Goal: Information Seeking & Learning: Learn about a topic

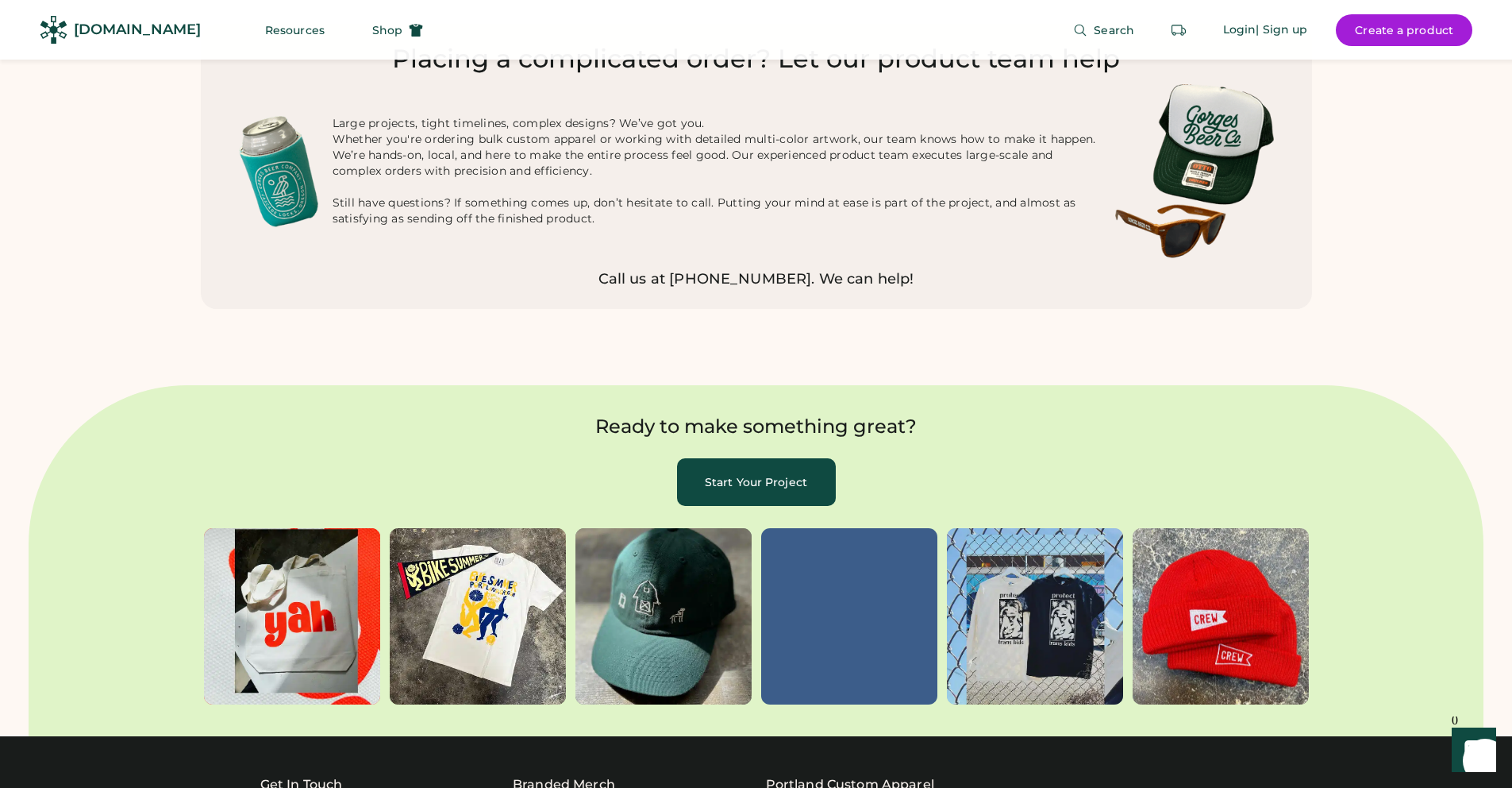
scroll to position [4599, 0]
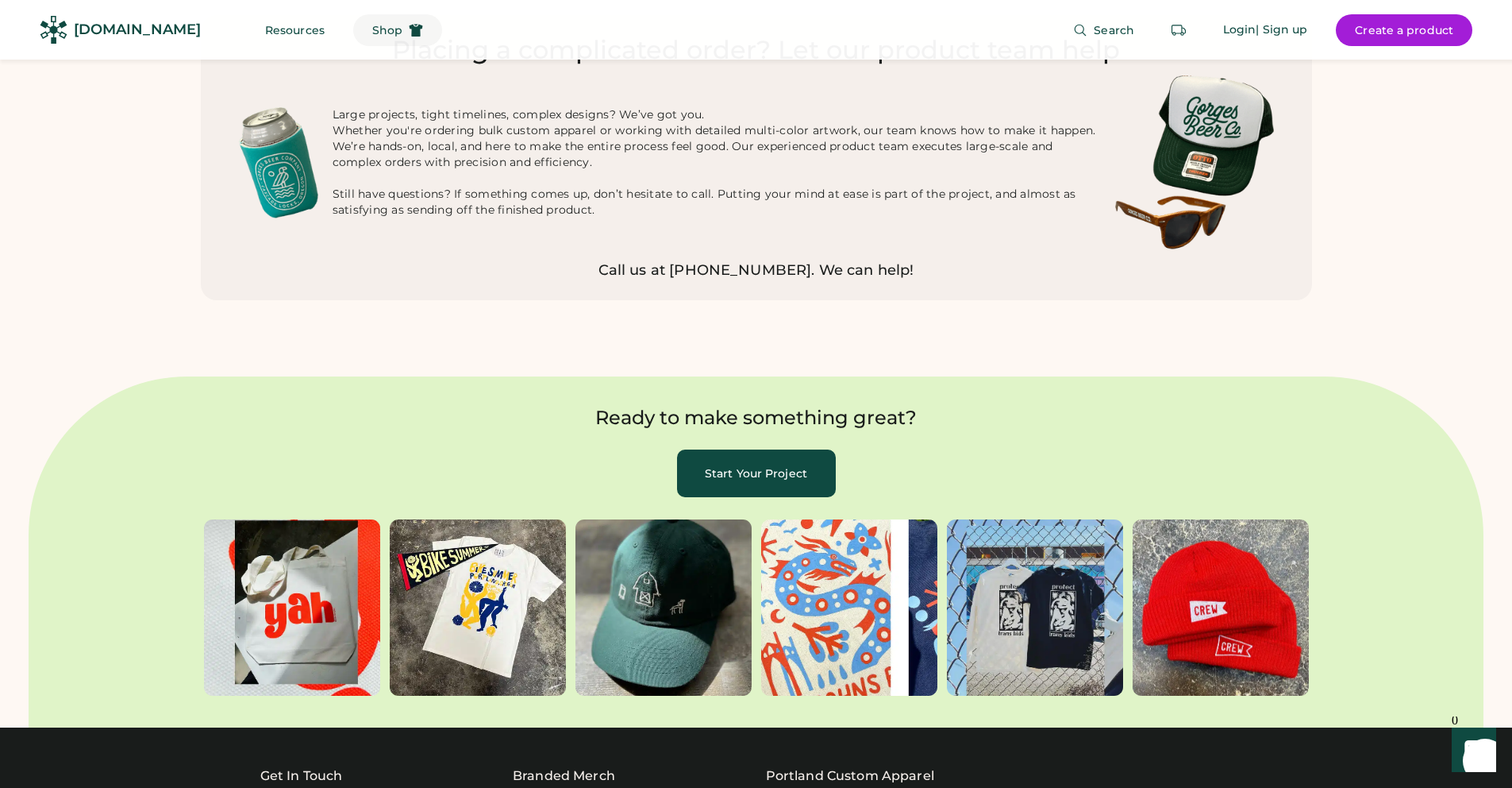
click at [369, 39] on button "Shop" at bounding box center [397, 30] width 88 height 31
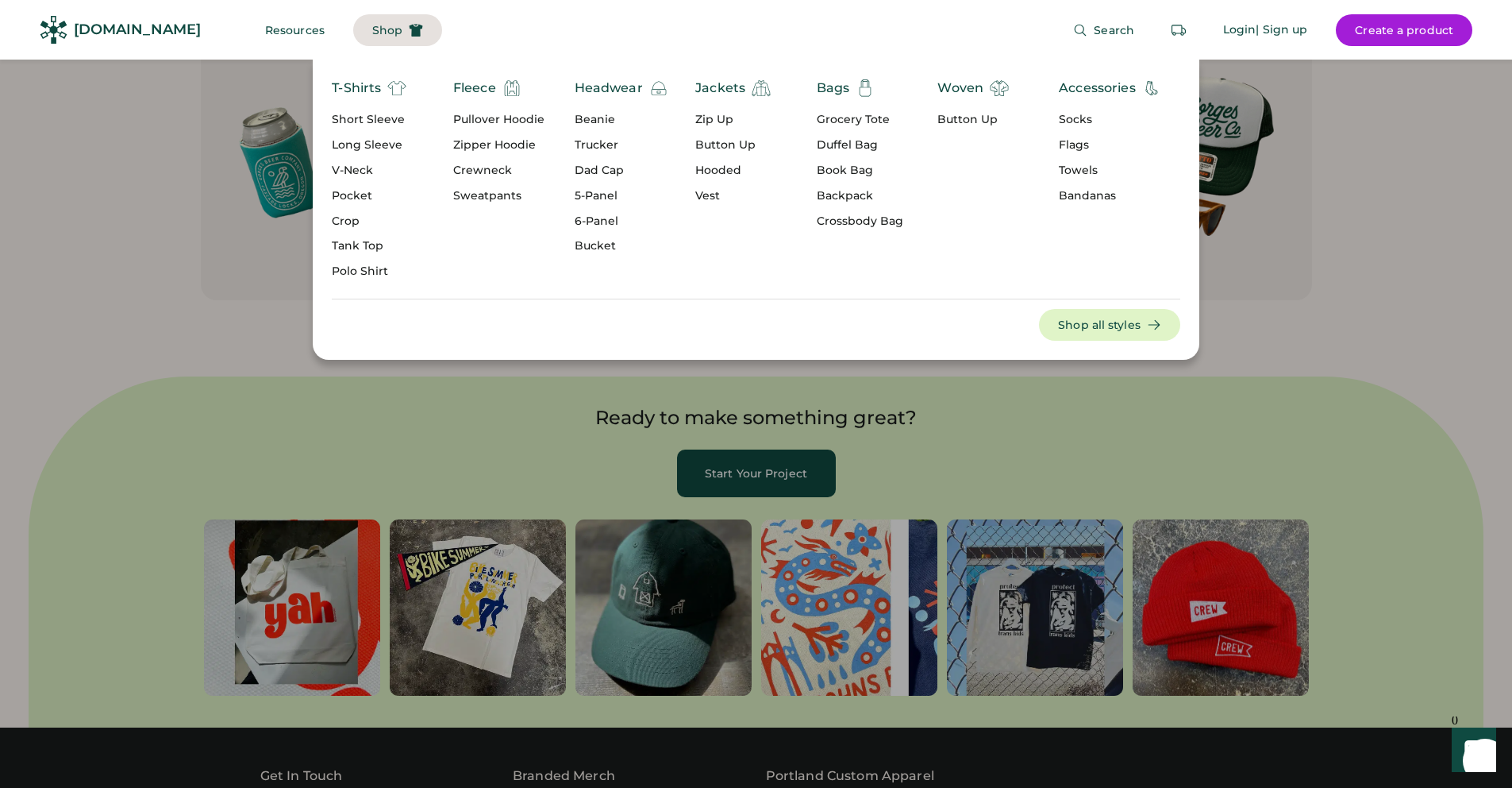
click at [370, 89] on div "T-Shirts" at bounding box center [357, 89] width 49 height 19
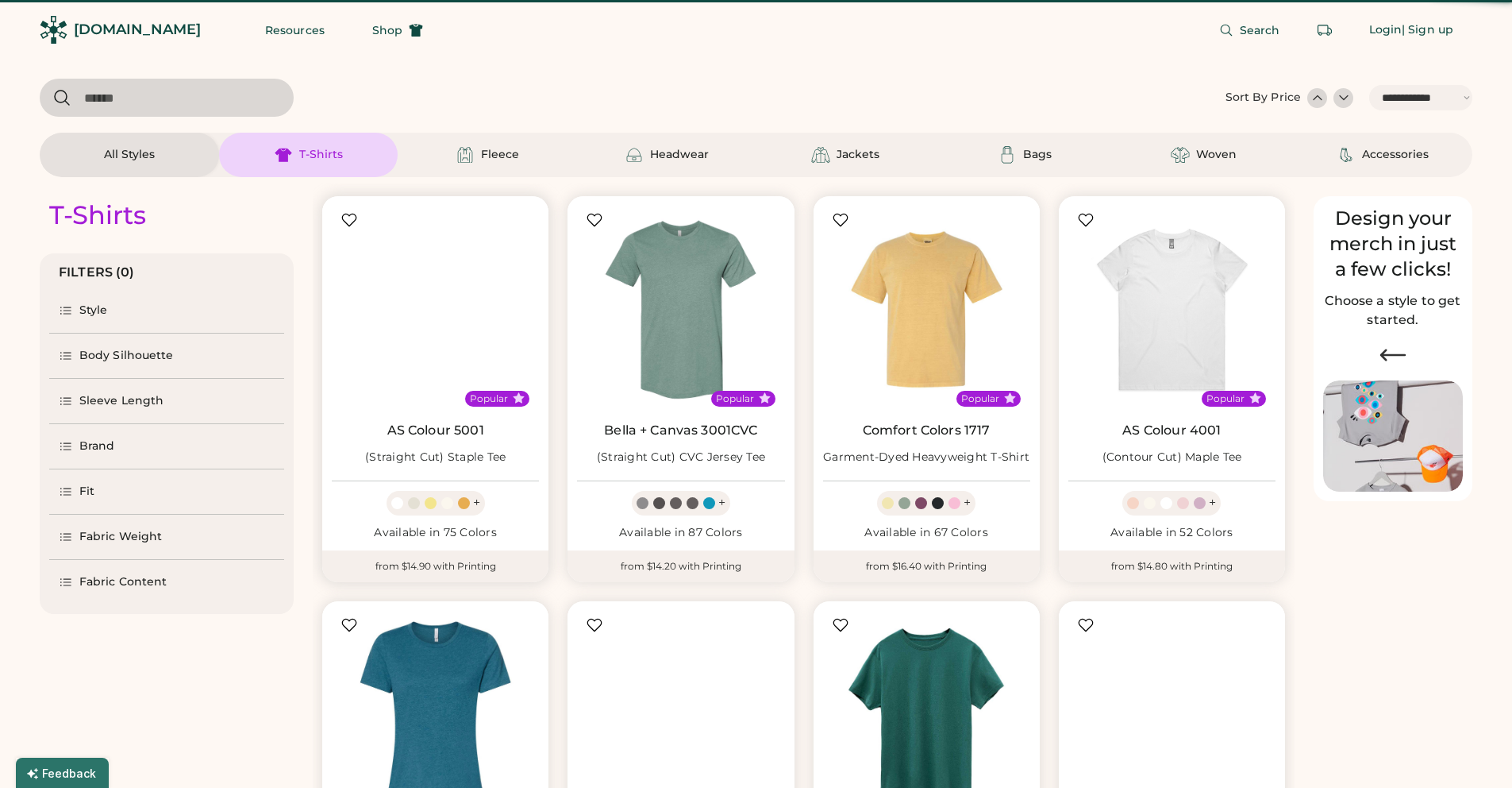
select select "*****"
select select "*"
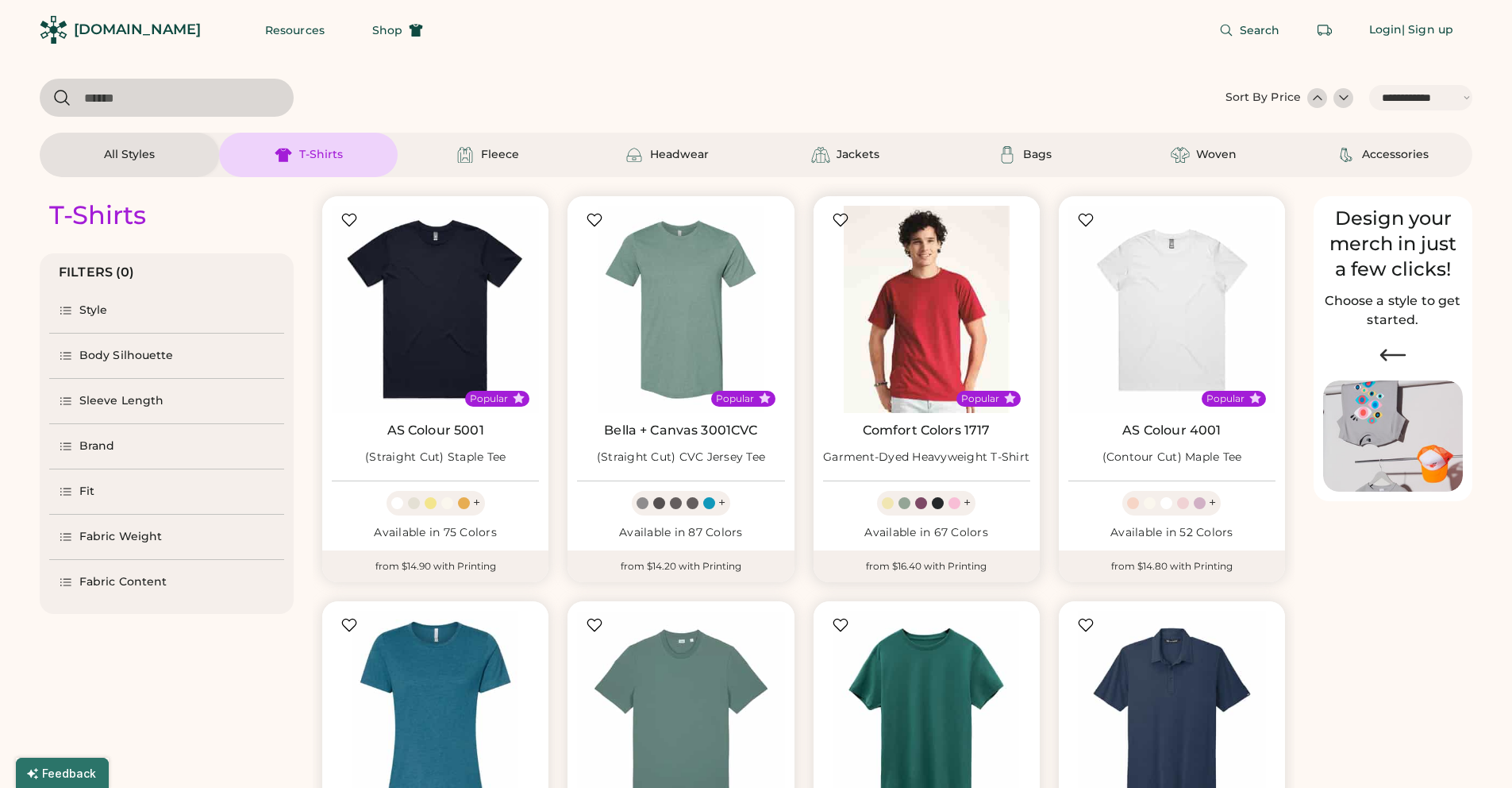
click at [903, 281] on img at bounding box center [927, 309] width 207 height 207
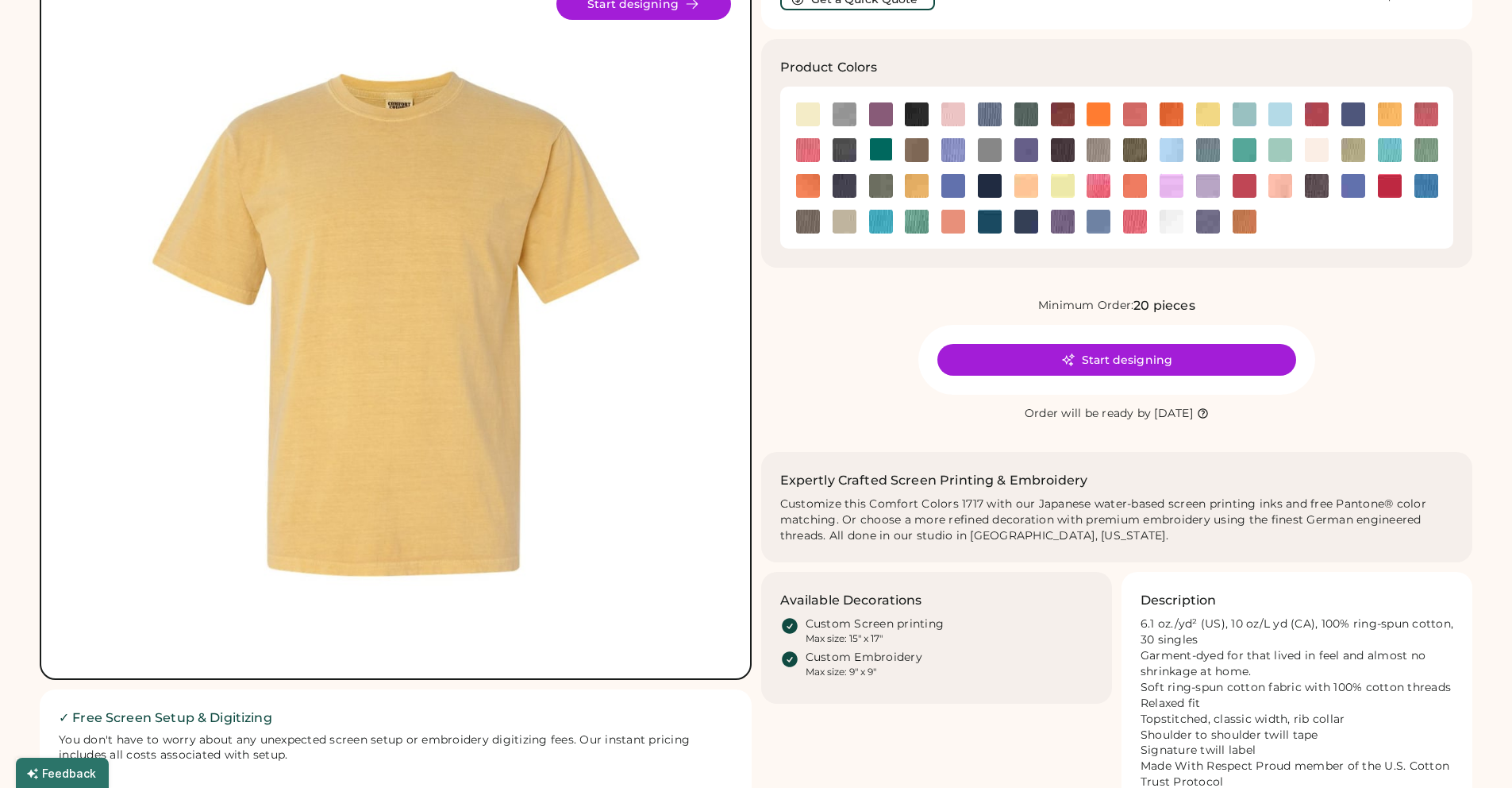
scroll to position [155, 0]
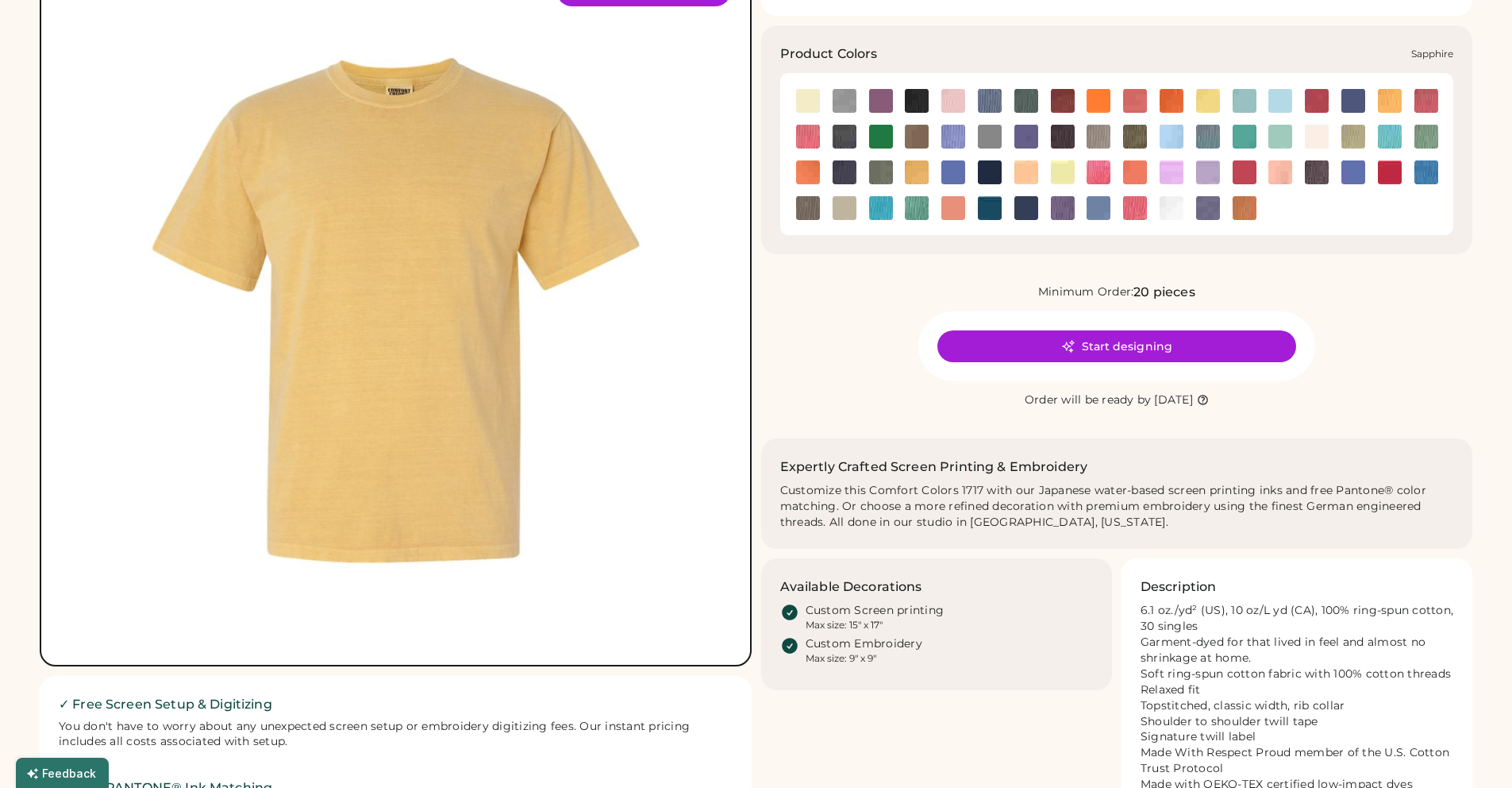
click at [875, 207] on img at bounding box center [881, 207] width 24 height 24
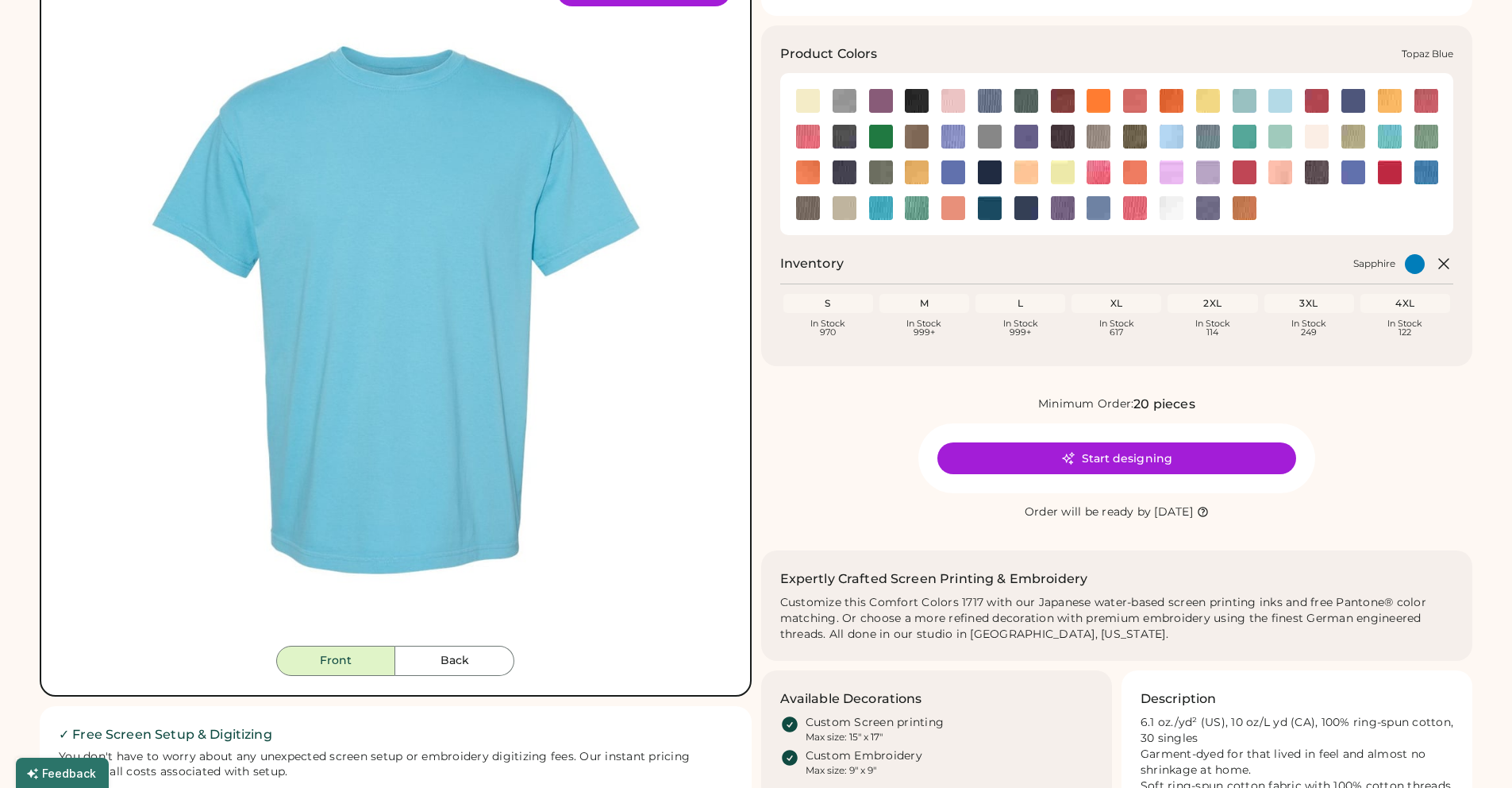
click at [992, 207] on img at bounding box center [990, 207] width 24 height 24
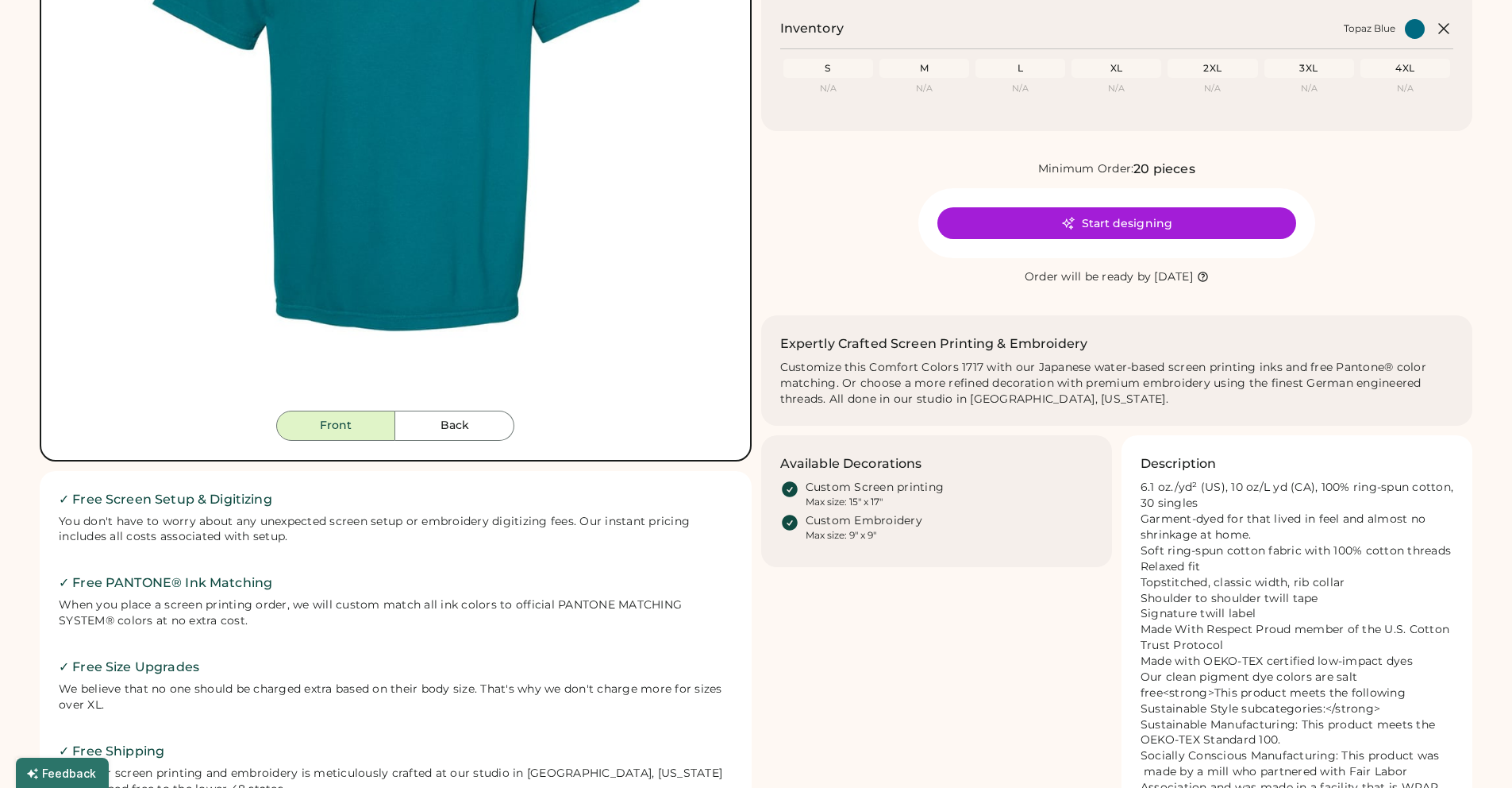
scroll to position [621, 0]
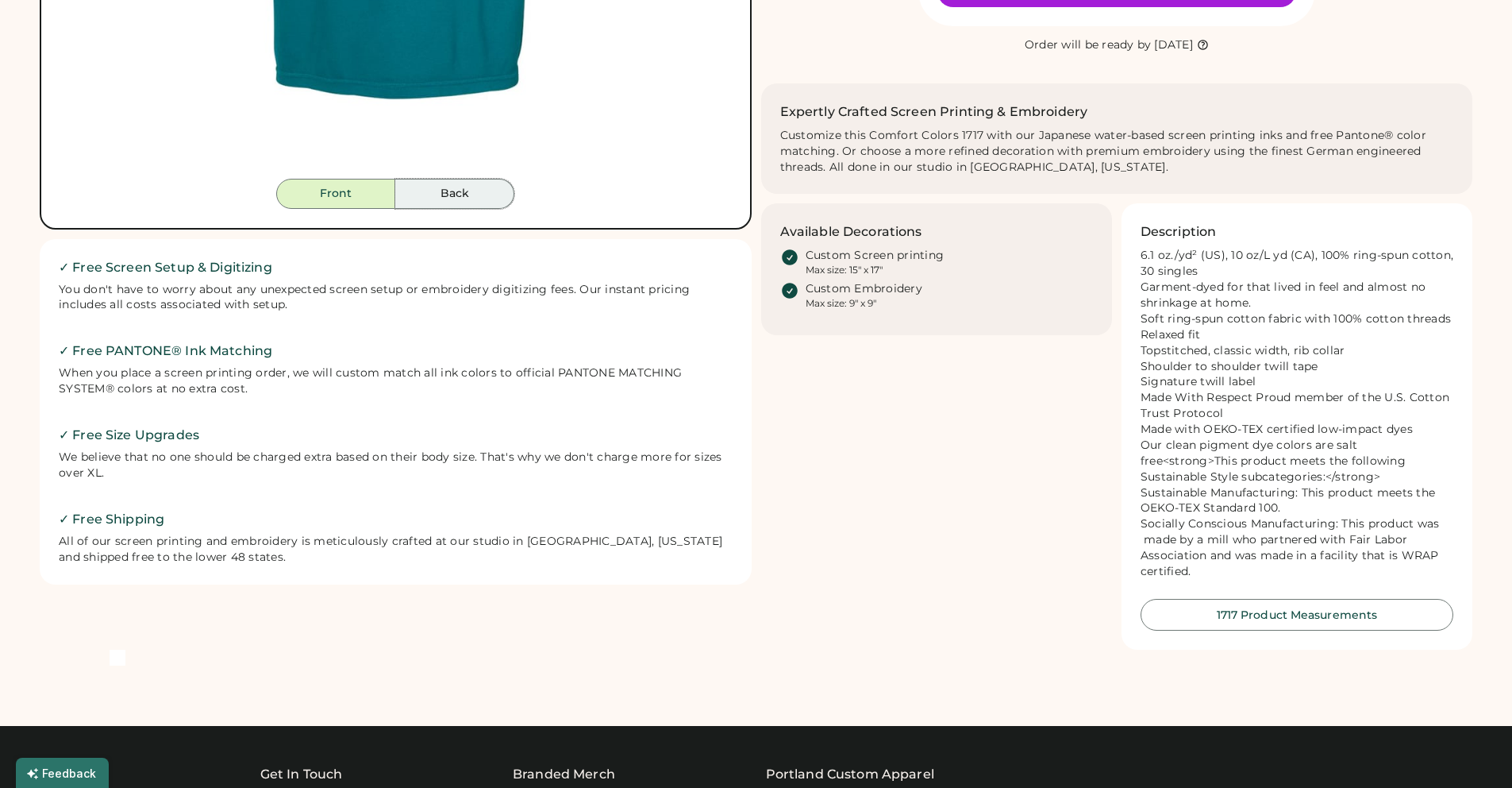
click at [428, 207] on button "Back" at bounding box center [455, 194] width 119 height 30
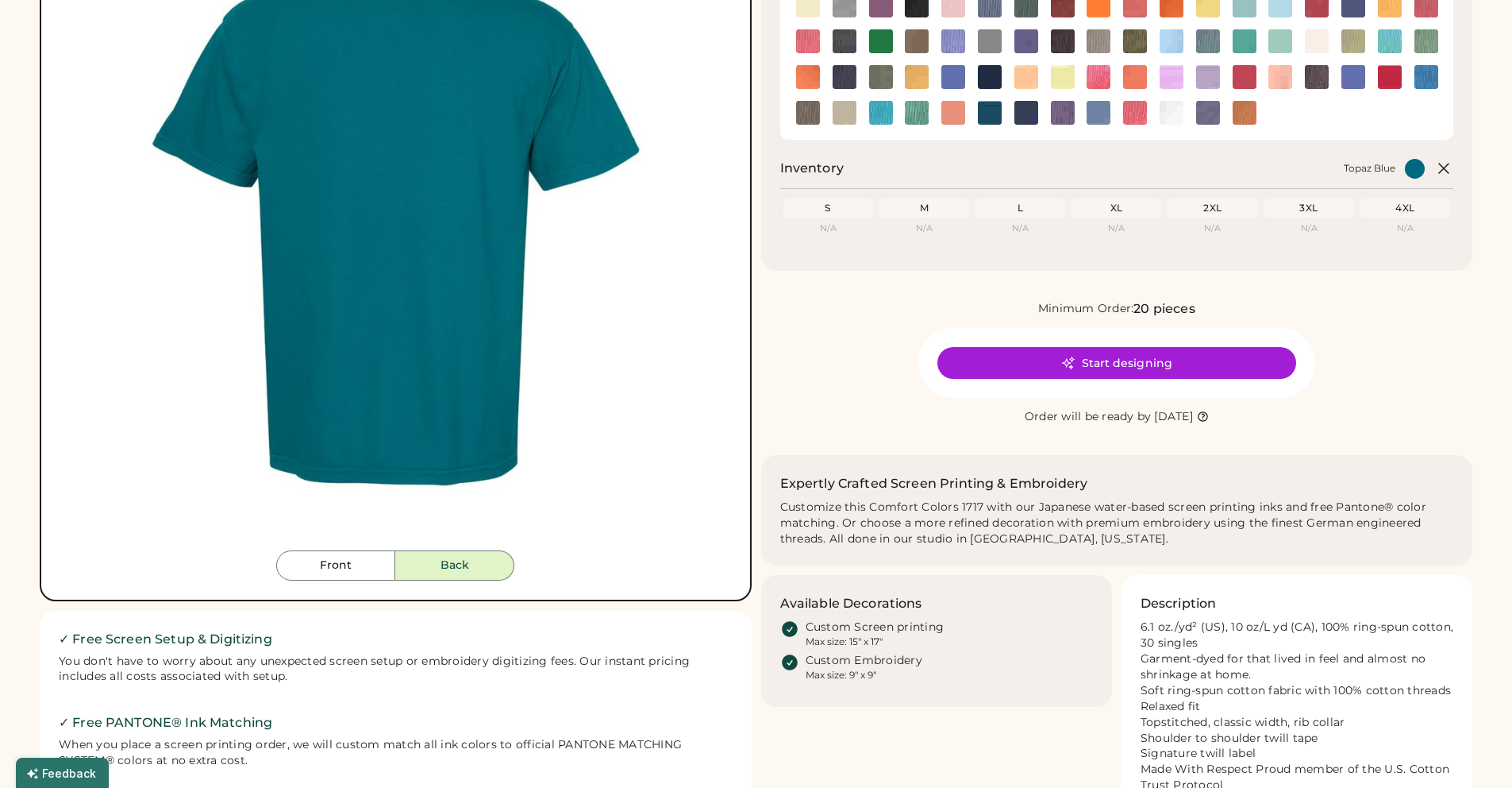
scroll to position [342, 0]
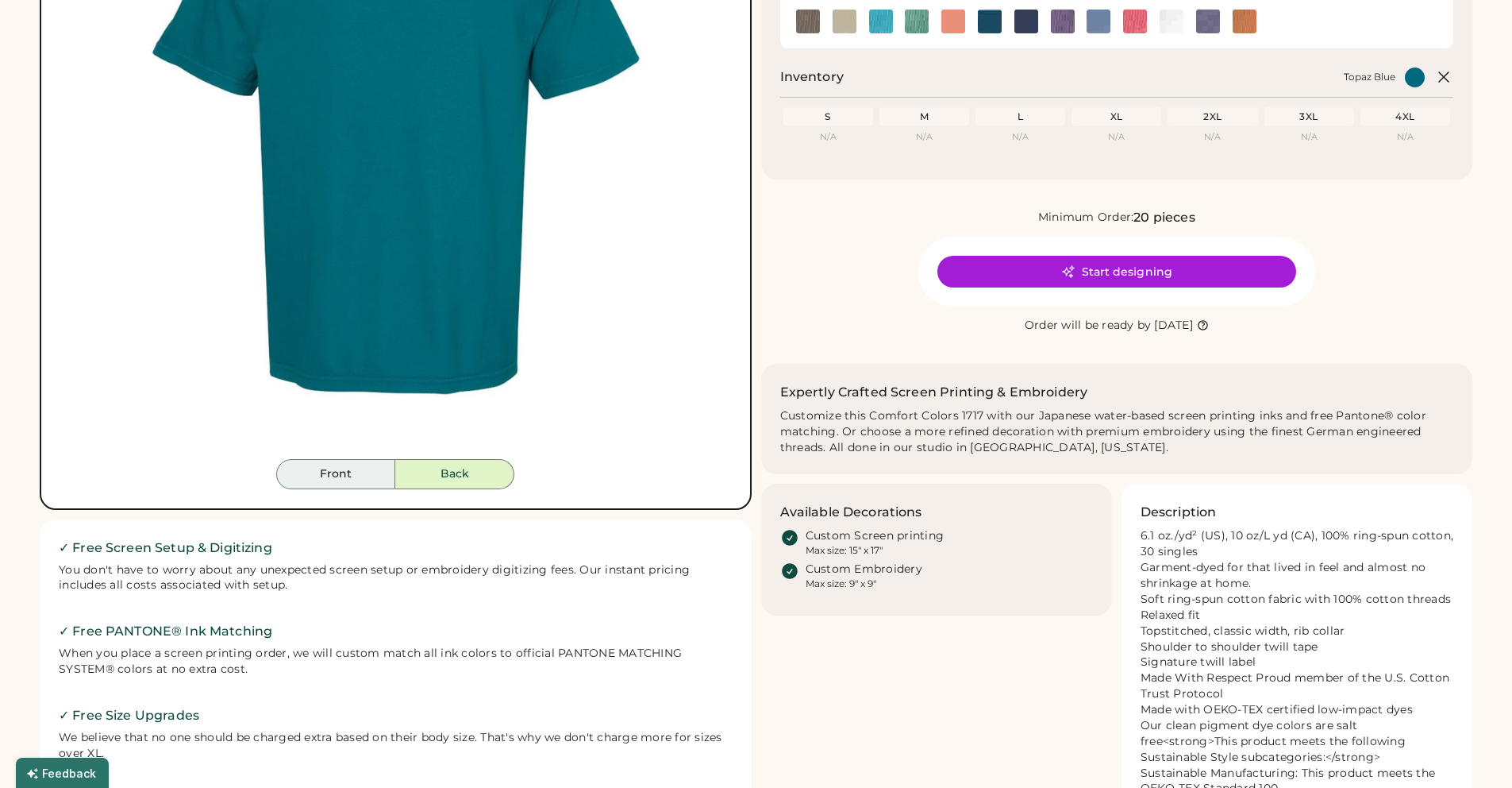
click at [349, 468] on button "Front" at bounding box center [335, 474] width 119 height 30
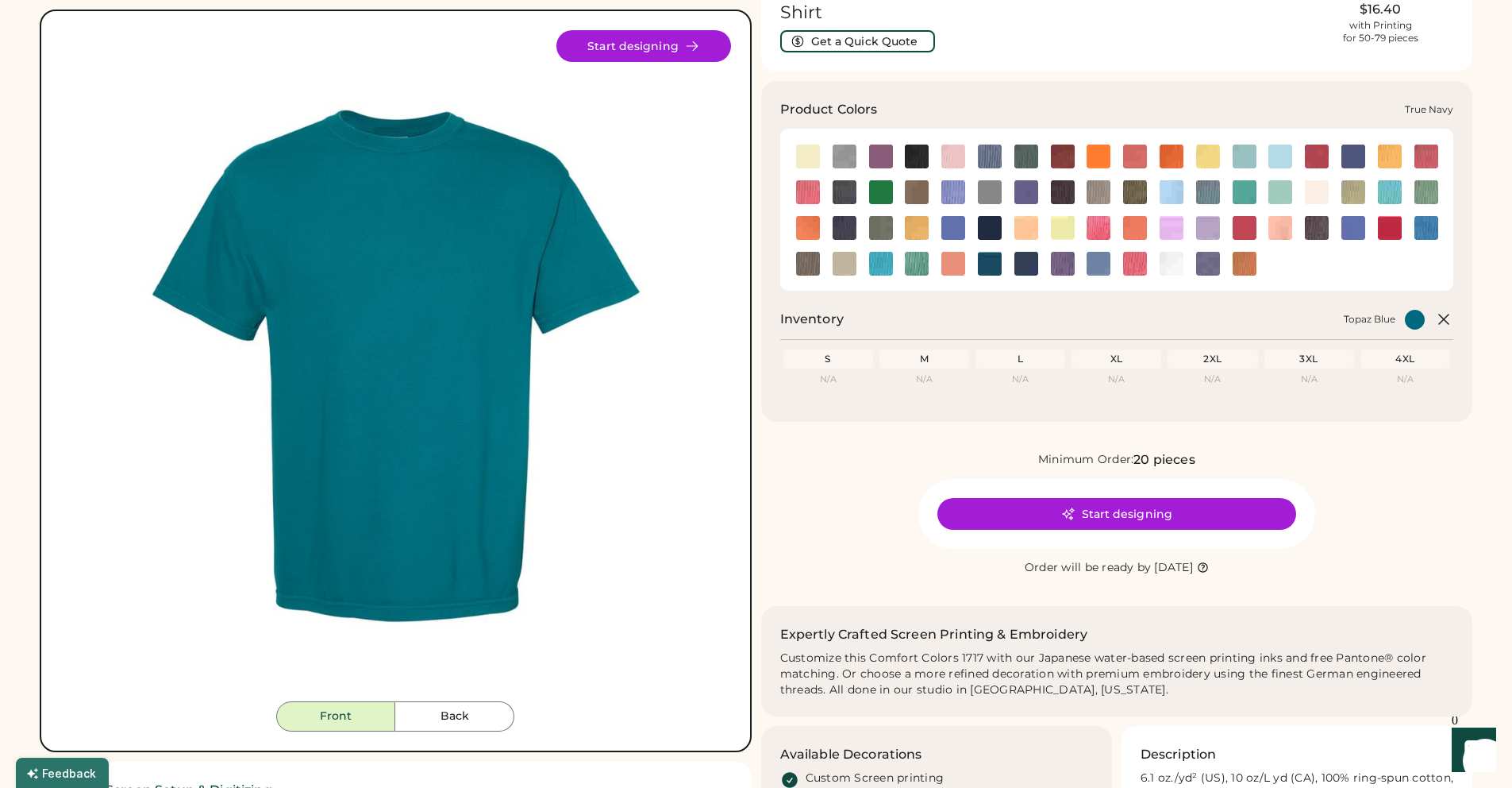
scroll to position [0, 0]
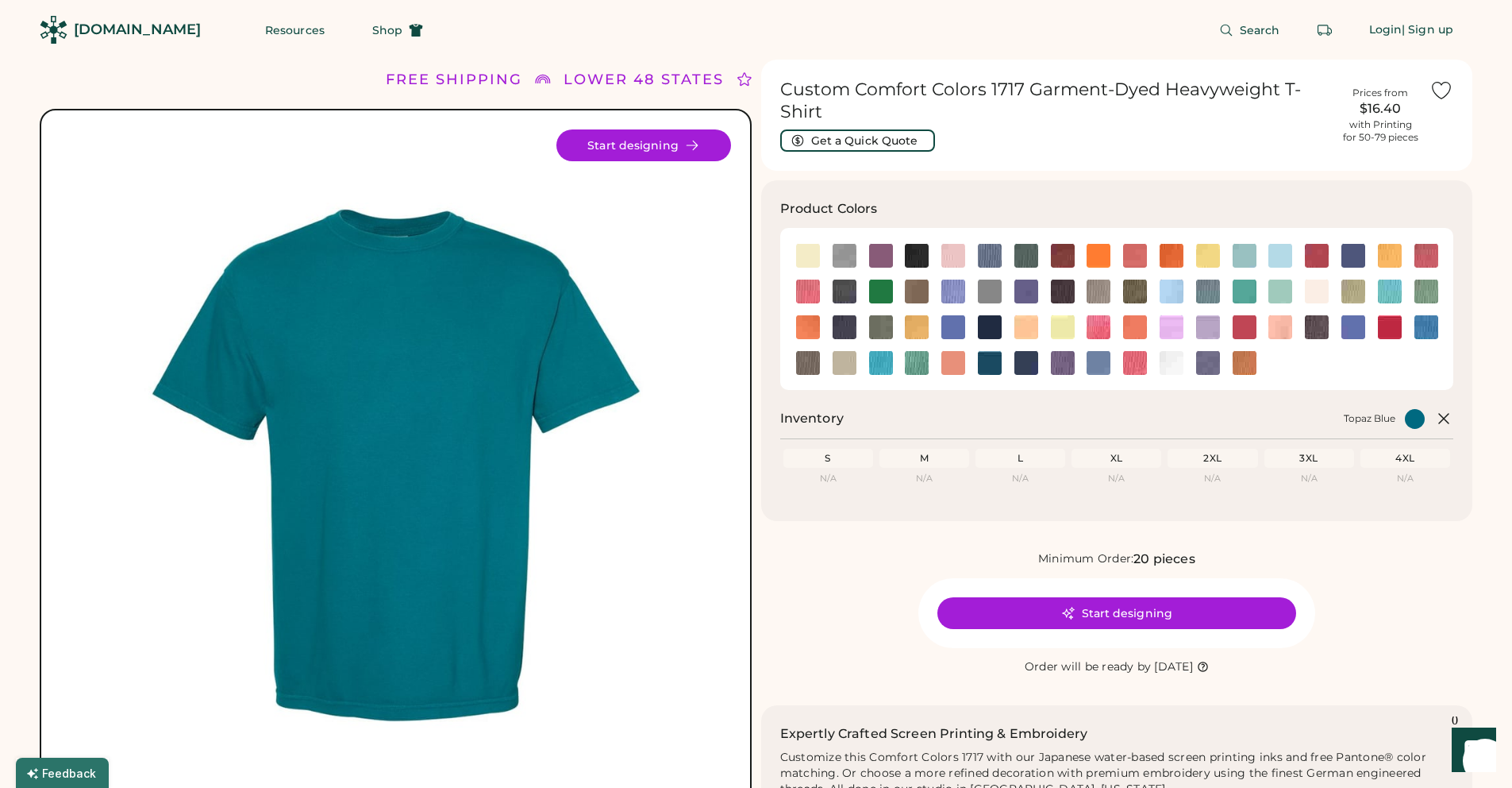
click at [1208, 666] on icon at bounding box center [1203, 666] width 9 height 9
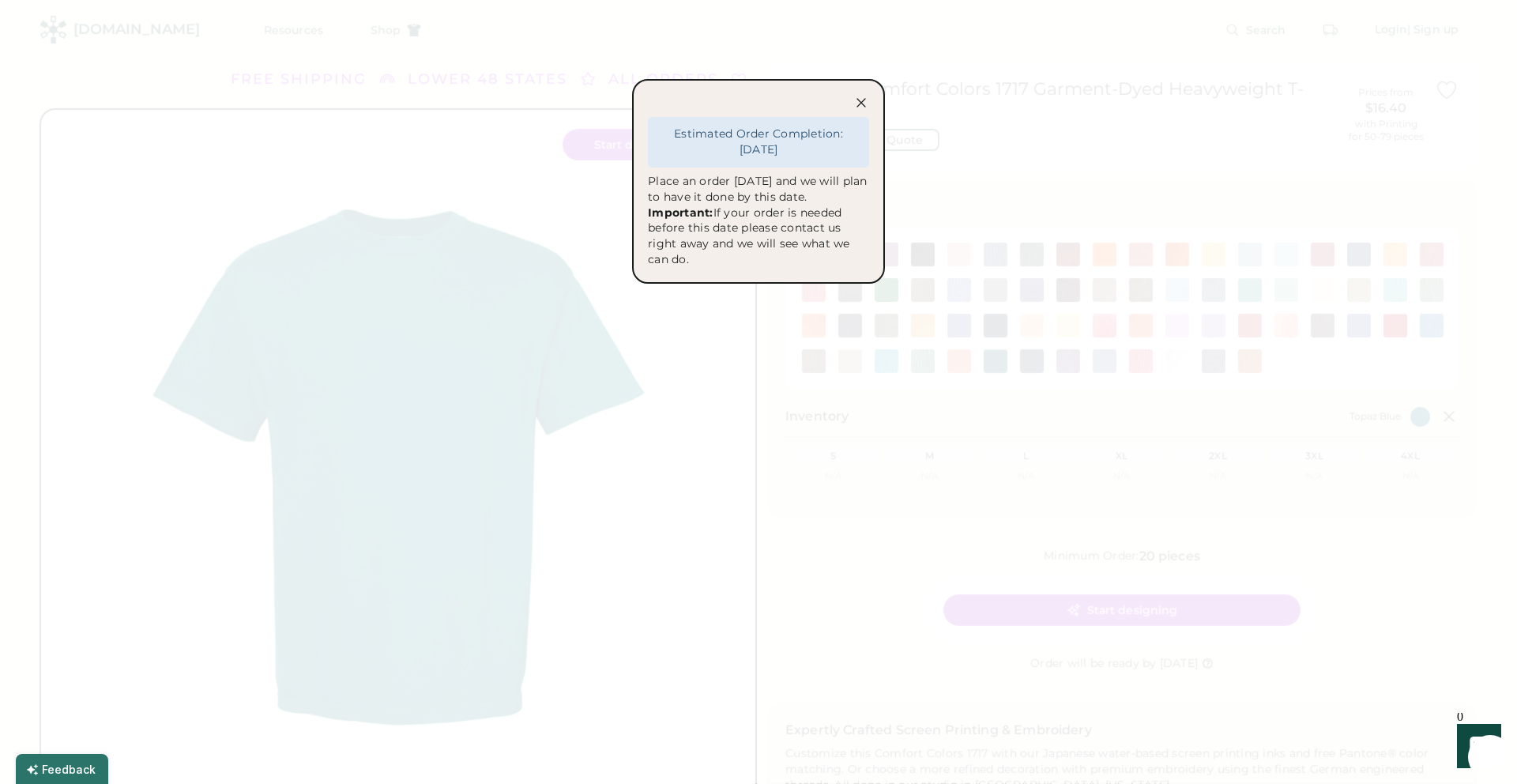
click at [863, 101] on icon at bounding box center [861, 102] width 8 height 8
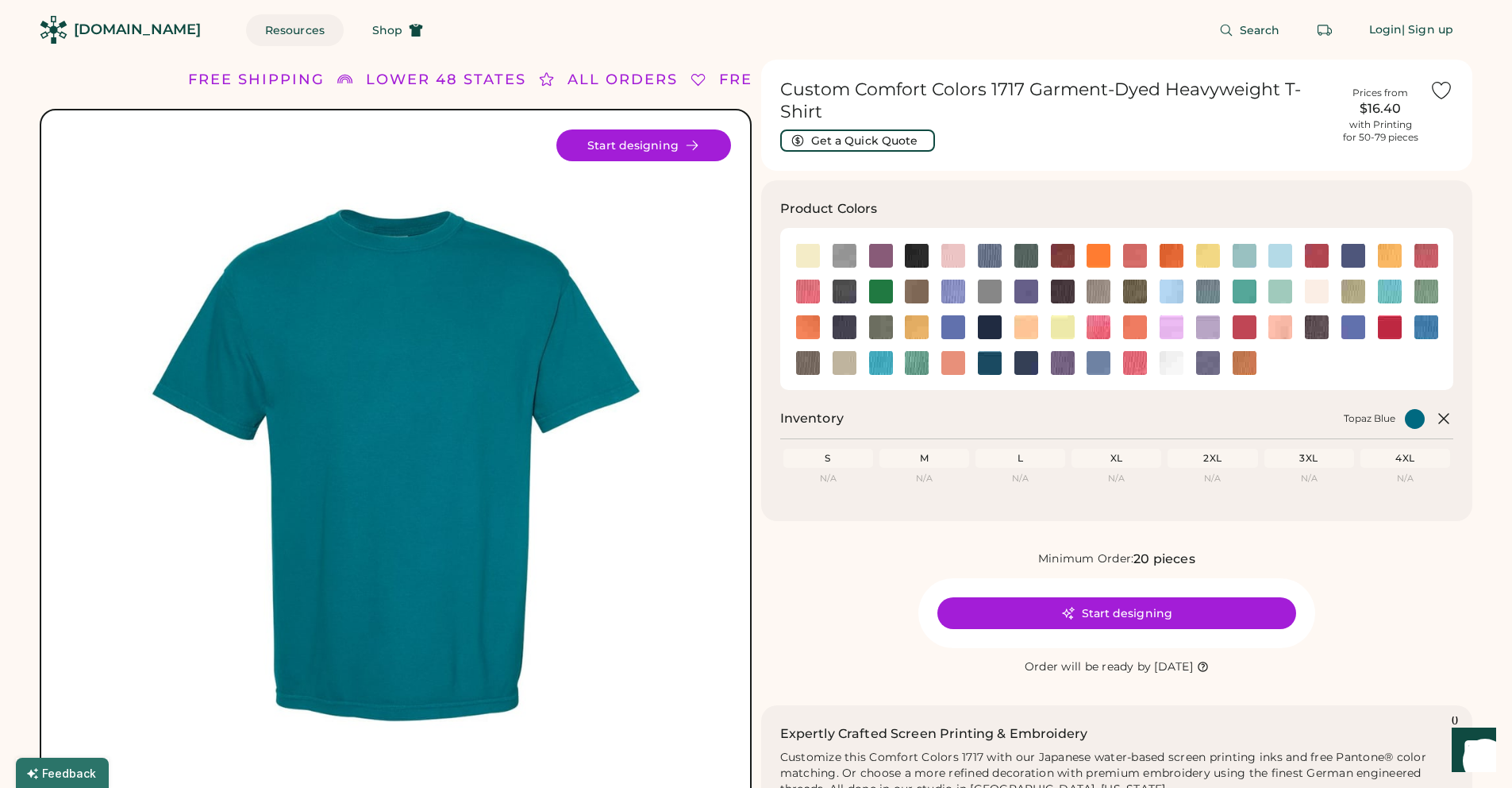
click at [272, 31] on button "Resources" at bounding box center [295, 30] width 98 height 31
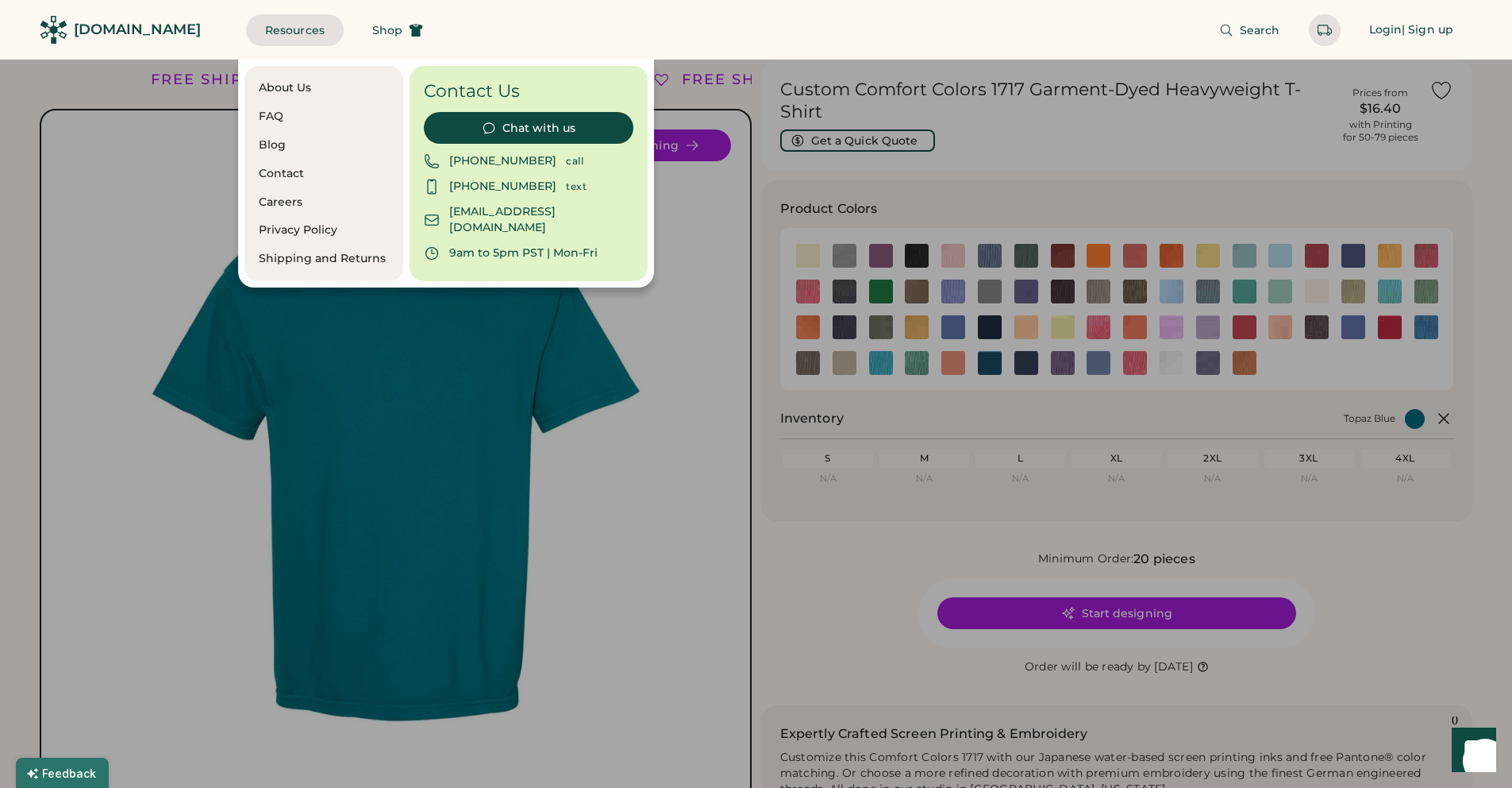
click at [291, 89] on div "About Us" at bounding box center [324, 88] width 130 height 16
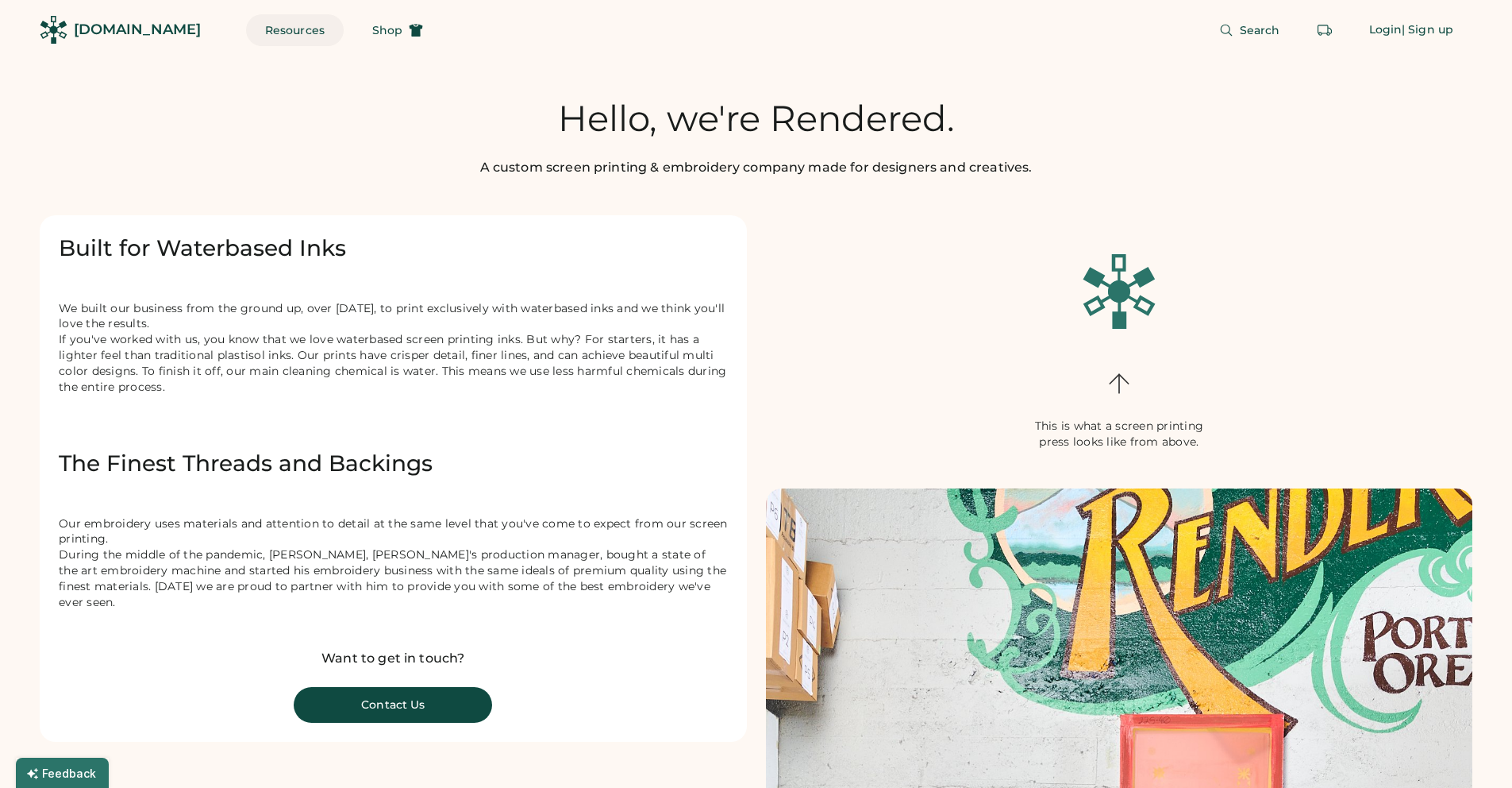
click at [257, 30] on button "Resources" at bounding box center [295, 30] width 98 height 31
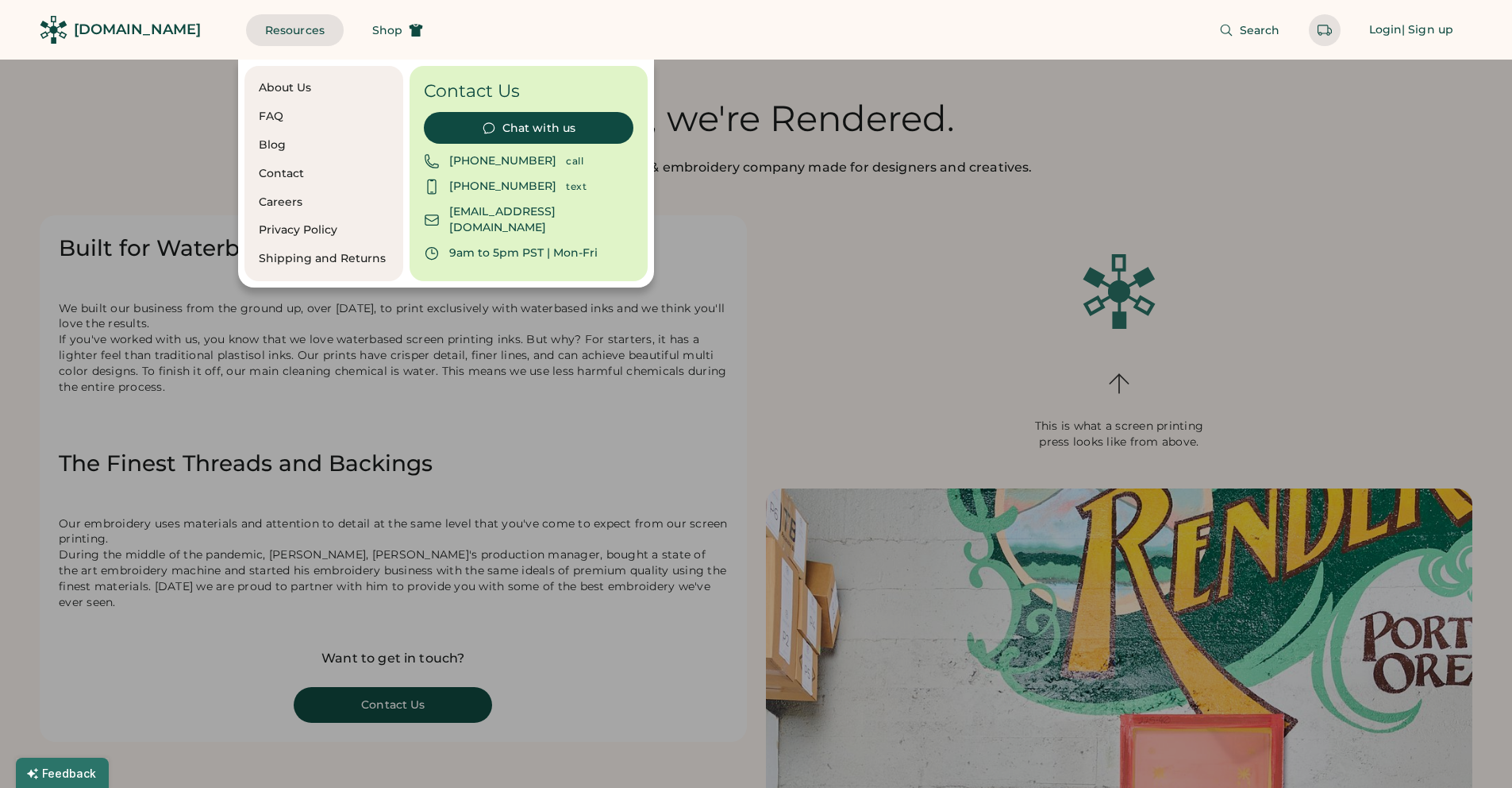
click at [272, 141] on div "Blog" at bounding box center [324, 145] width 130 height 16
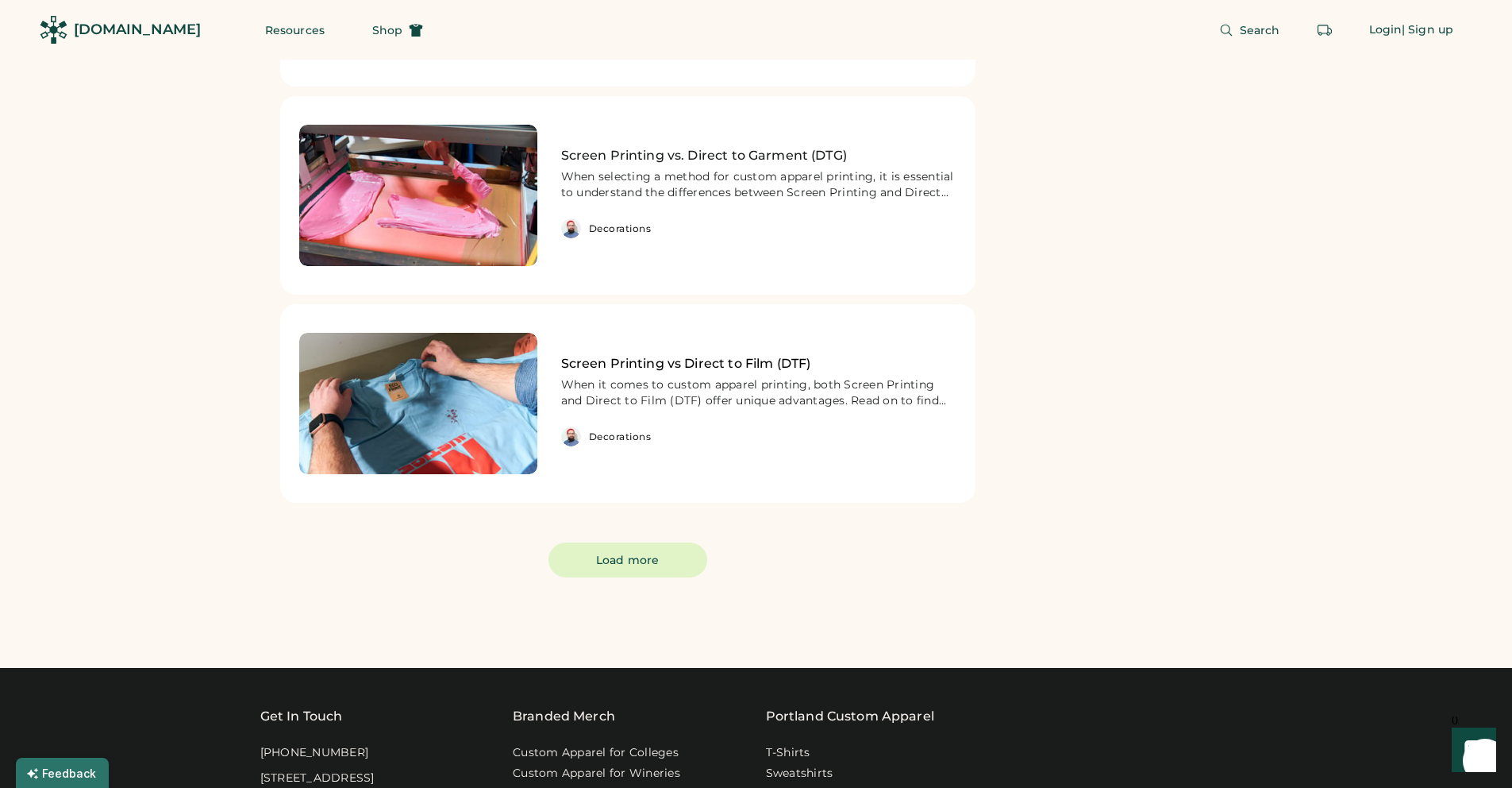
scroll to position [453, 0]
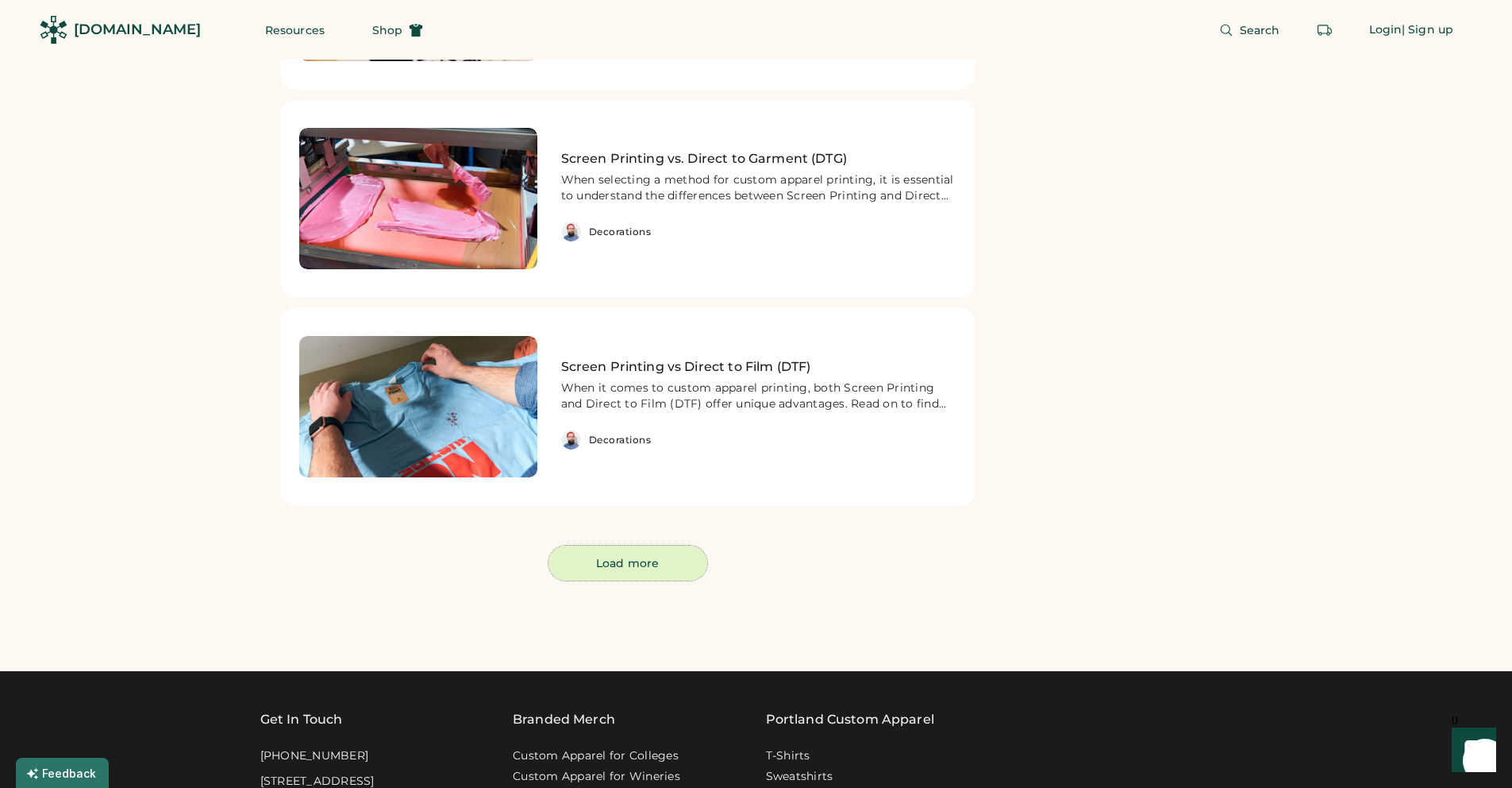
click at [641, 563] on button "Load more" at bounding box center [628, 562] width 159 height 35
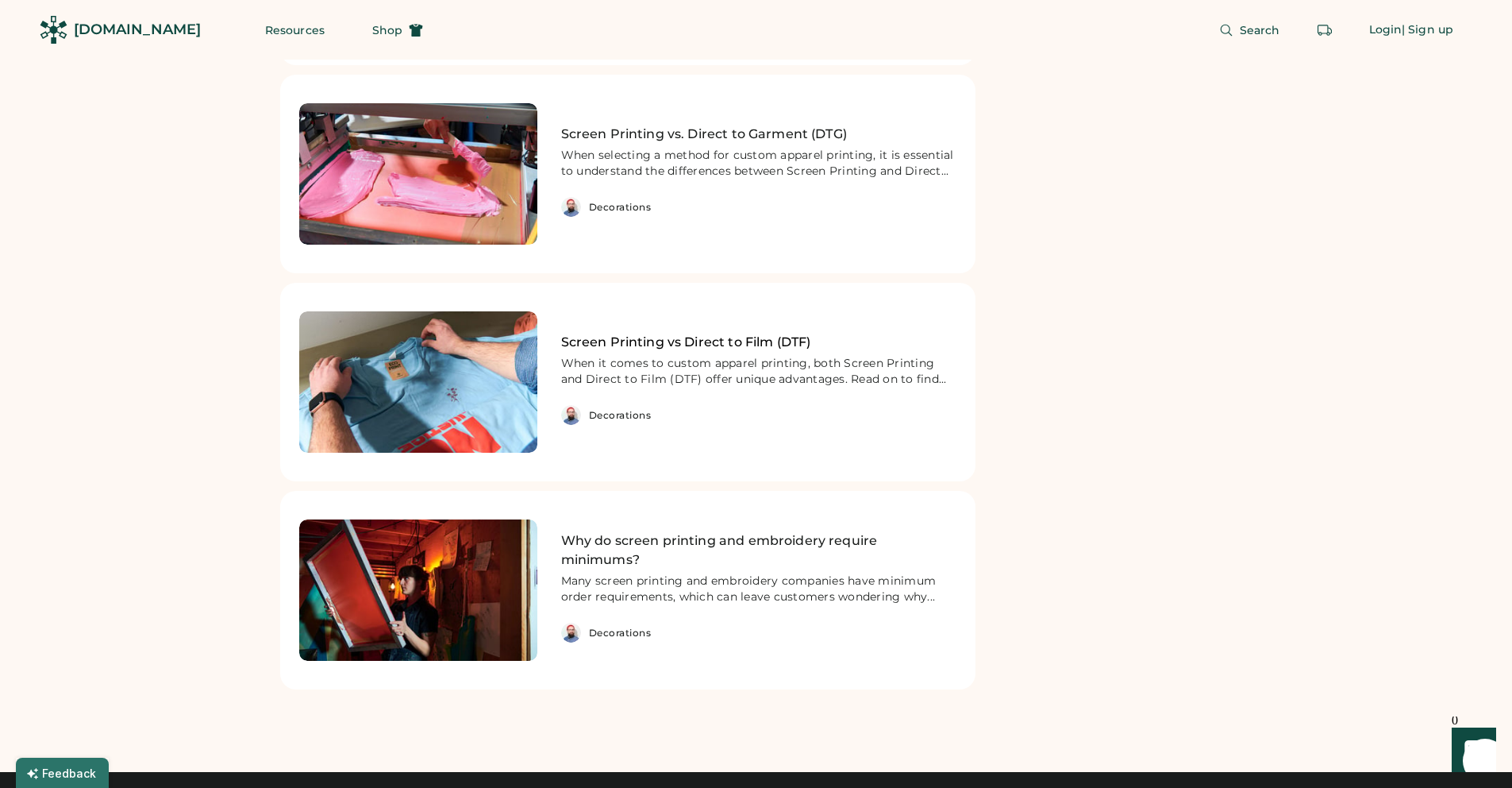
scroll to position [478, 0]
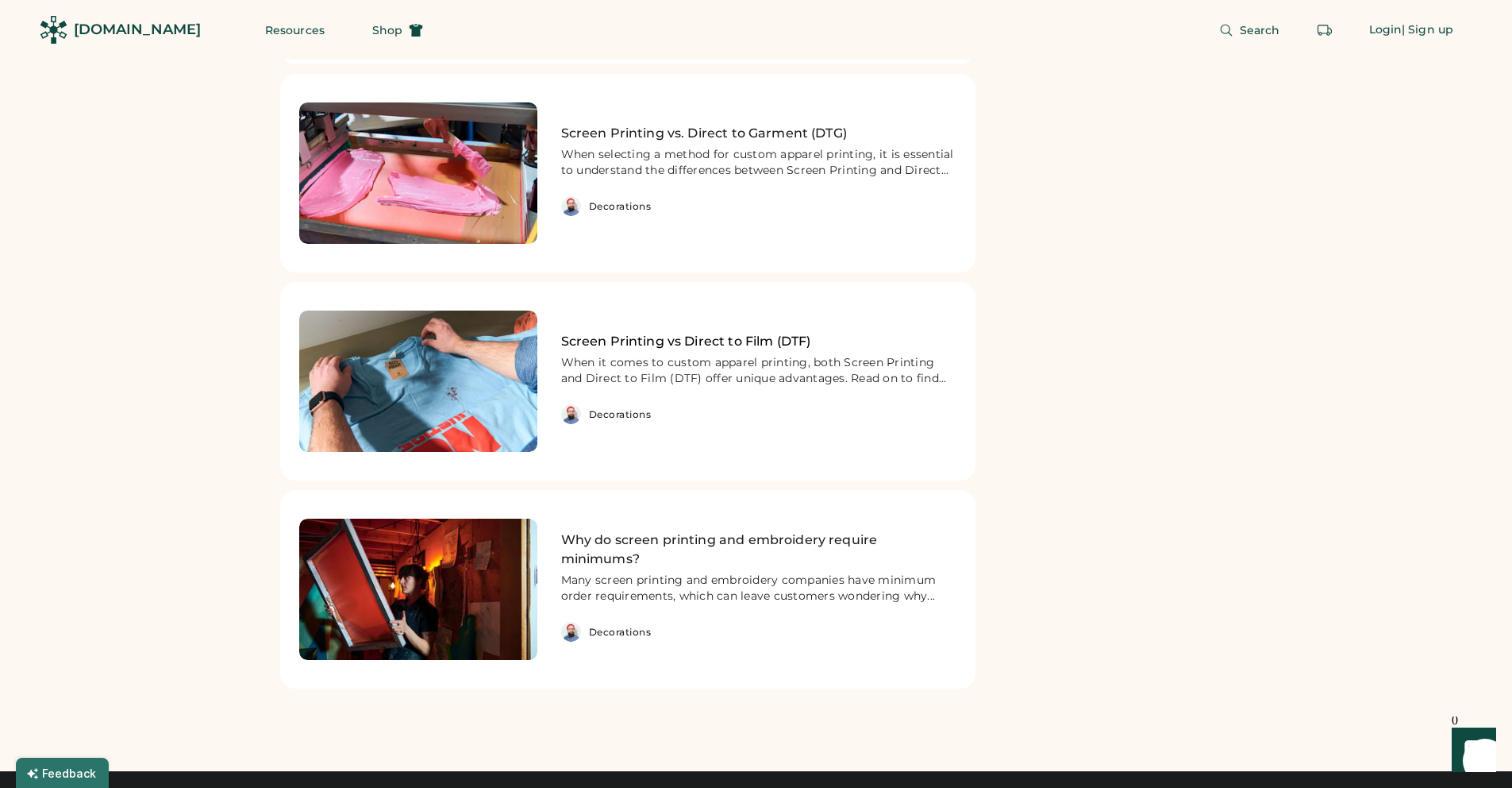
click at [460, 380] on img at bounding box center [419, 381] width 238 height 142
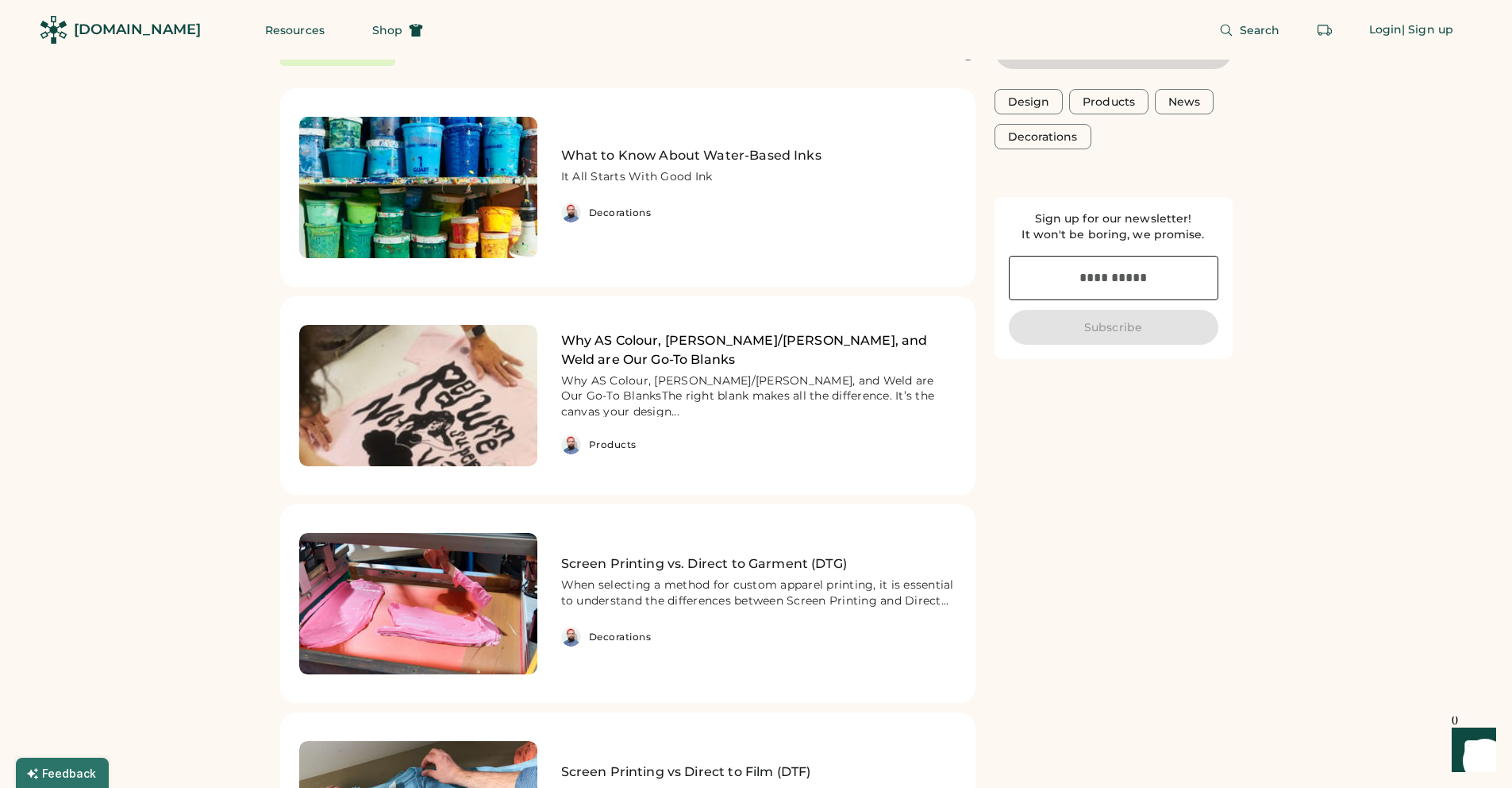
scroll to position [49, 0]
